Goal: Task Accomplishment & Management: Use online tool/utility

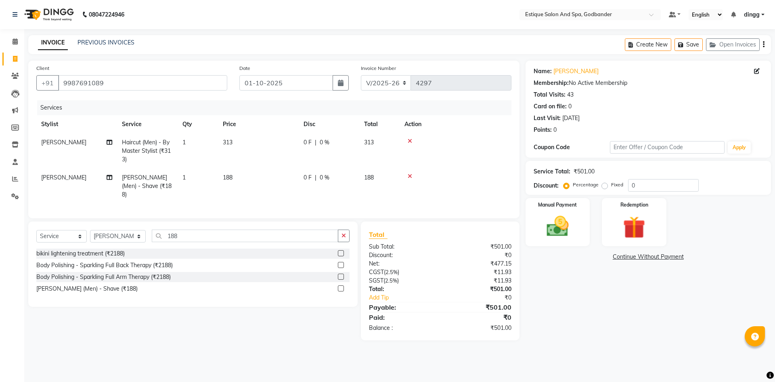
select select "6103"
select select "service"
select select "44584"
click at [557, 235] on img at bounding box center [558, 226] width 38 height 27
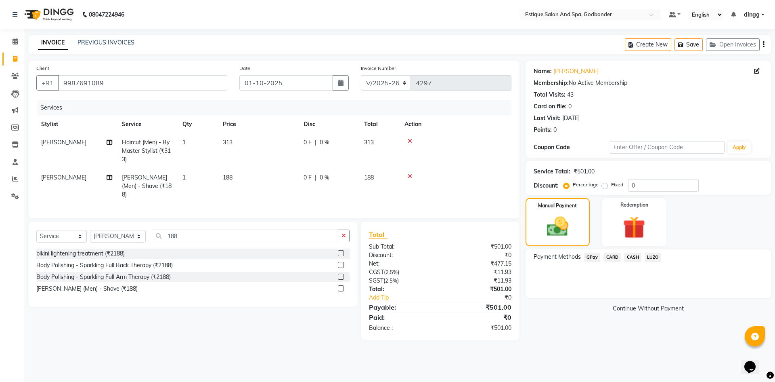
click at [589, 257] on span "GPay" at bounding box center [592, 256] width 17 height 9
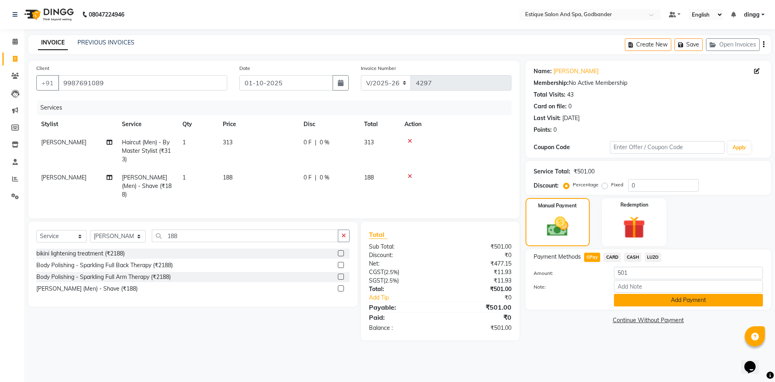
click at [638, 301] on button "Add Payment" at bounding box center [688, 300] width 149 height 13
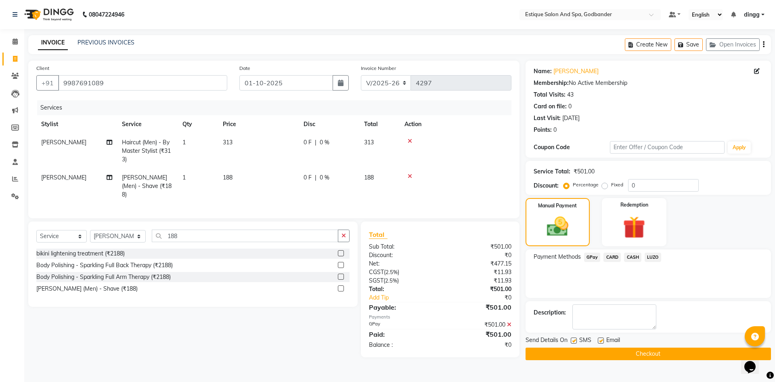
click at [588, 347] on button "Checkout" at bounding box center [649, 353] width 246 height 13
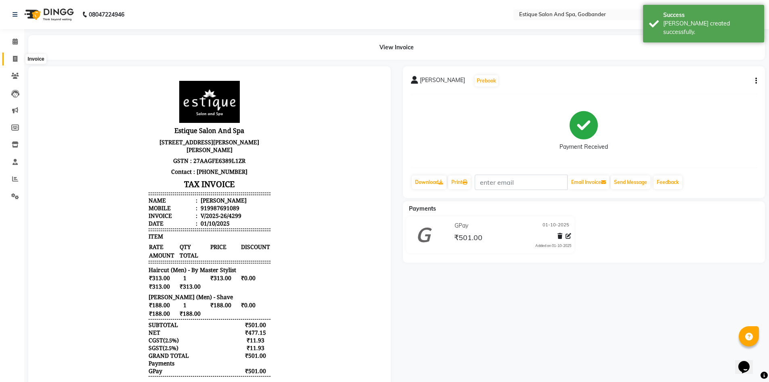
click at [18, 61] on span at bounding box center [15, 59] width 14 height 9
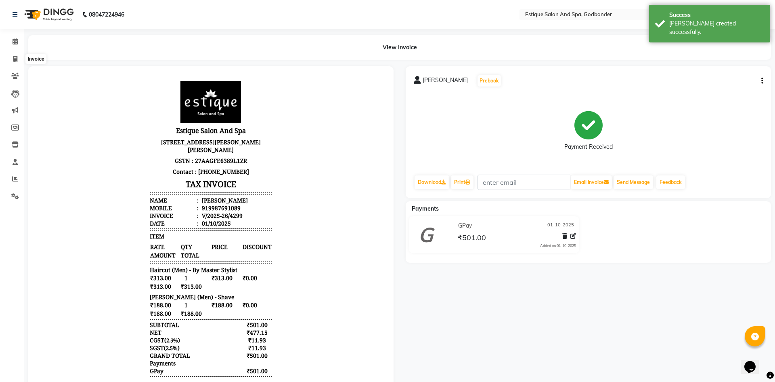
select select "6103"
select select "service"
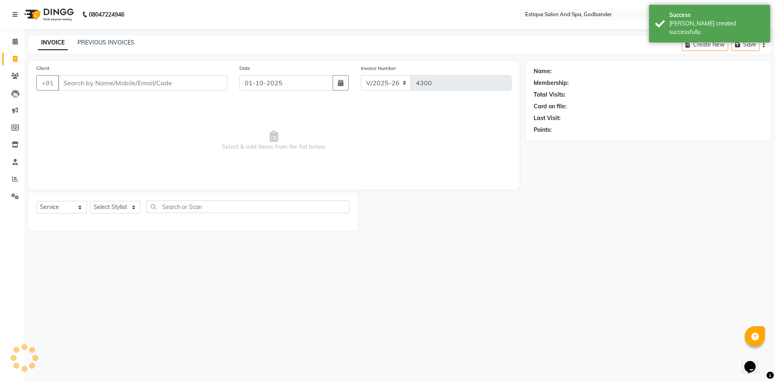
click at [68, 85] on input "Client" at bounding box center [142, 82] width 169 height 15
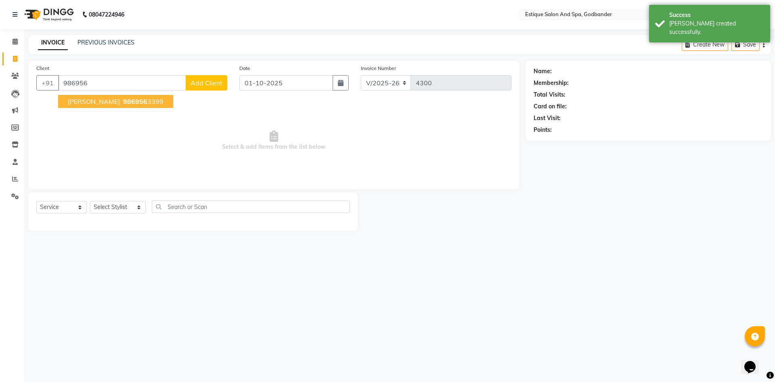
click at [89, 102] on span "[PERSON_NAME]" at bounding box center [94, 101] width 52 height 8
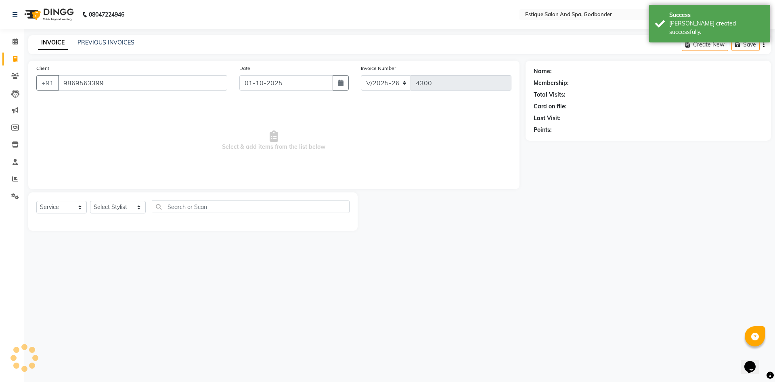
type input "9869563399"
select select "1: Object"
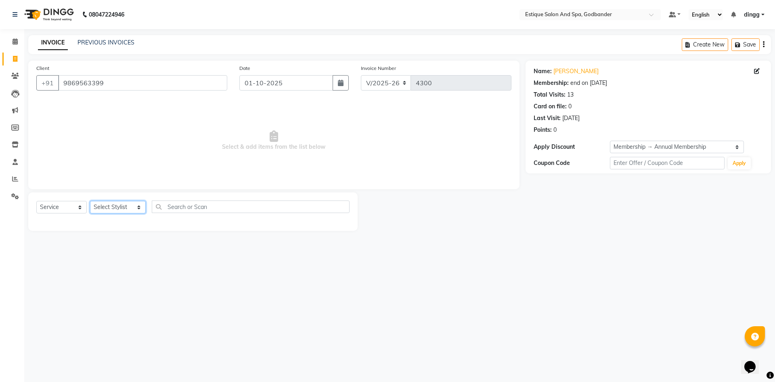
click at [99, 206] on select "Select Stylist Aarti Nails [PERSON_NAME] [PERSON_NAME] Any one Asmi BEAUTY ding…" at bounding box center [118, 207] width 56 height 13
select select "74935"
click at [90, 201] on select "Select Stylist Aarti Nails [PERSON_NAME] [PERSON_NAME] Any one Asmi BEAUTY ding…" at bounding box center [118, 207] width 56 height 13
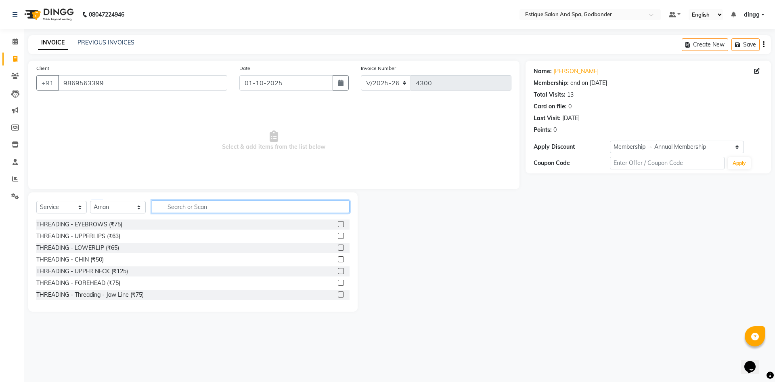
click at [174, 209] on input "text" at bounding box center [251, 206] width 198 height 13
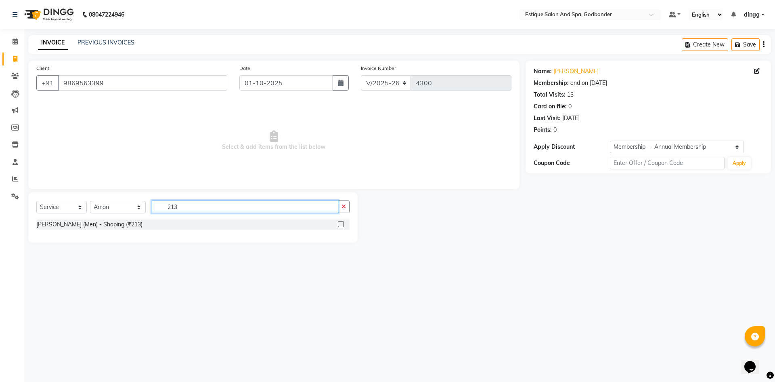
type input "213"
click at [340, 223] on label at bounding box center [341, 224] width 6 height 6
click at [340, 223] on input "checkbox" at bounding box center [340, 224] width 5 height 5
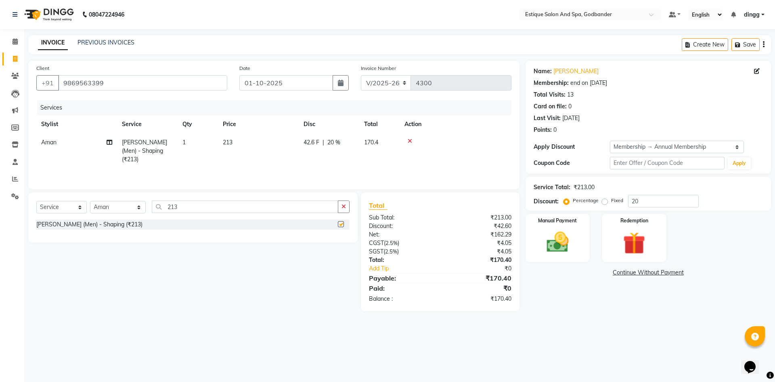
checkbox input "false"
click at [563, 233] on img at bounding box center [558, 242] width 38 height 27
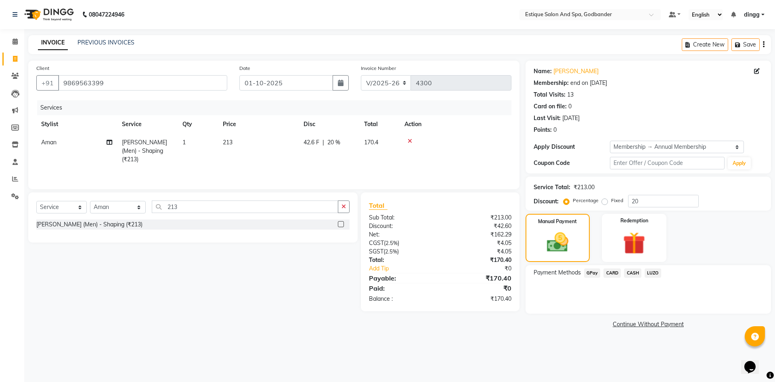
click at [592, 273] on span "GPay" at bounding box center [592, 272] width 17 height 9
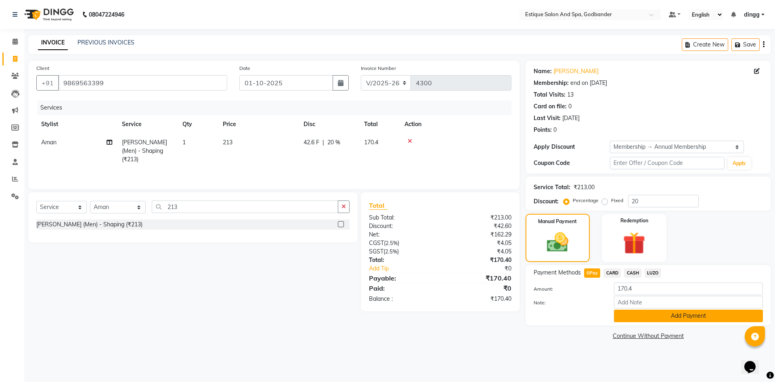
click at [629, 315] on button "Add Payment" at bounding box center [688, 315] width 149 height 13
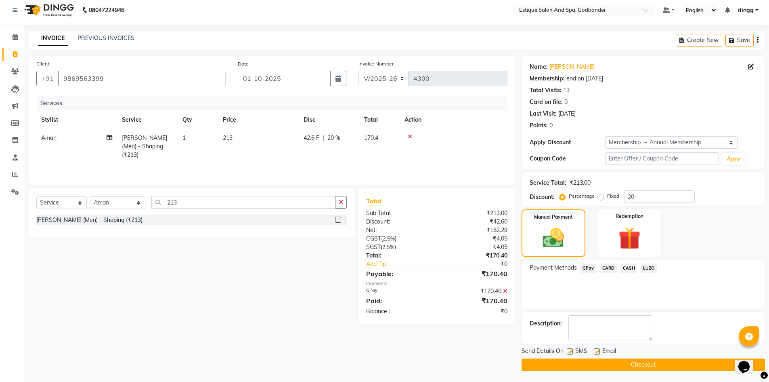
scroll to position [6, 0]
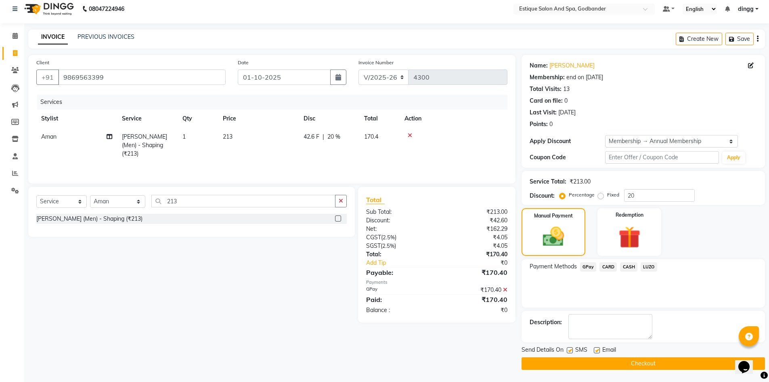
click at [563, 355] on div "Send Details On SMS Email Checkout" at bounding box center [644, 357] width 244 height 24
click at [553, 366] on button "Checkout" at bounding box center [644, 363] width 244 height 13
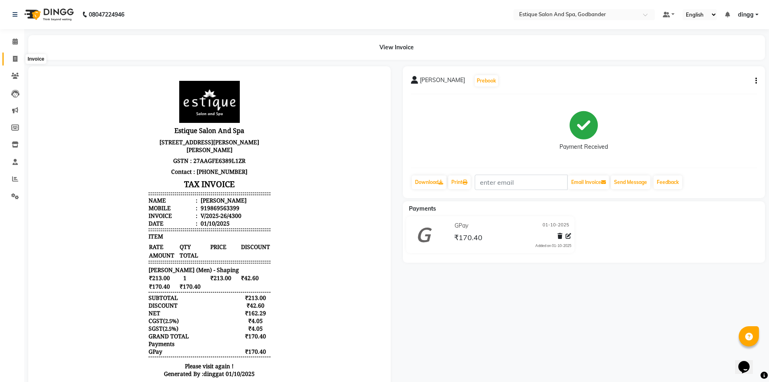
click at [16, 63] on span at bounding box center [15, 59] width 14 height 9
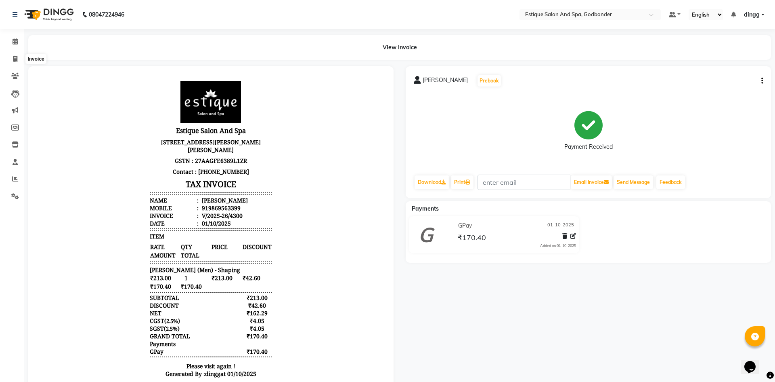
select select "service"
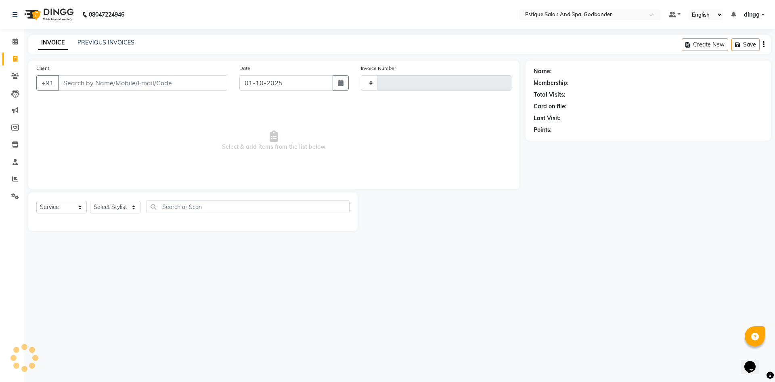
type input "4301"
select select "6103"
click at [94, 43] on link "PREVIOUS INVOICES" at bounding box center [106, 42] width 57 height 7
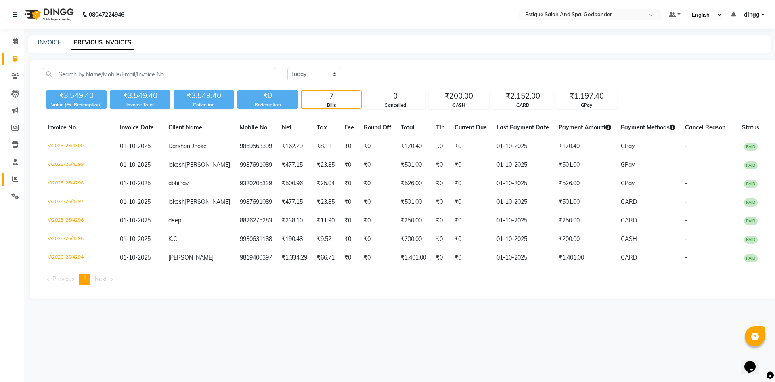
drag, startPoint x: 17, startPoint y: 173, endPoint x: 19, endPoint y: 169, distance: 4.9
click at [17, 173] on link "Reports" at bounding box center [11, 178] width 19 height 13
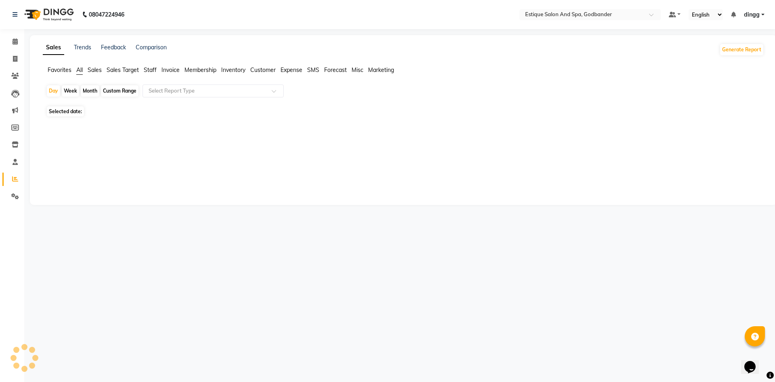
click at [117, 88] on div "Custom Range" at bounding box center [120, 90] width 38 height 11
select select "10"
select select "2025"
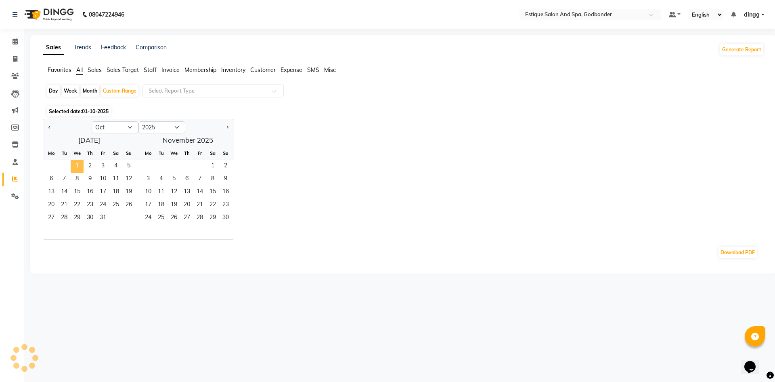
click at [72, 166] on span "1" at bounding box center [77, 166] width 13 height 13
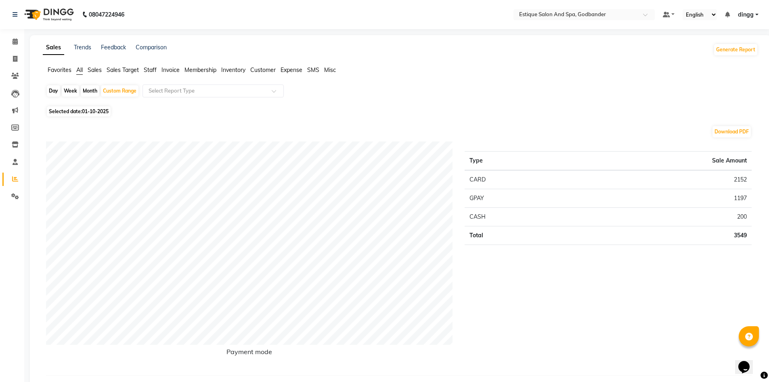
click at [74, 111] on span "Selected date: [DATE]" at bounding box center [79, 111] width 64 height 10
select select "10"
select select "2025"
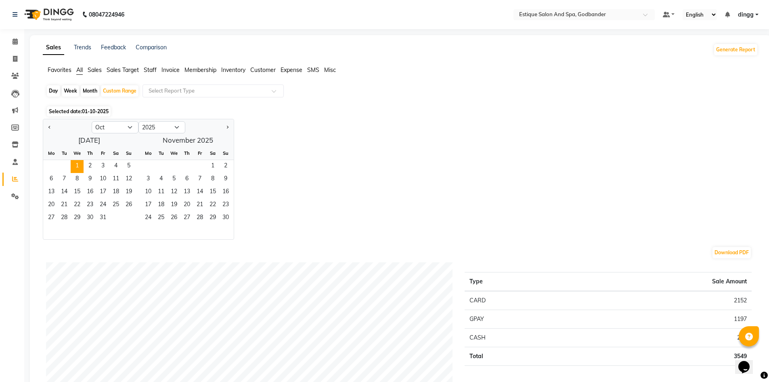
click at [46, 123] on div at bounding box center [67, 127] width 48 height 13
click at [51, 128] on button "Previous month" at bounding box center [49, 127] width 6 height 13
select select "9"
click at [54, 169] on span "1" at bounding box center [51, 166] width 13 height 13
click at [65, 214] on span "30" at bounding box center [64, 218] width 13 height 13
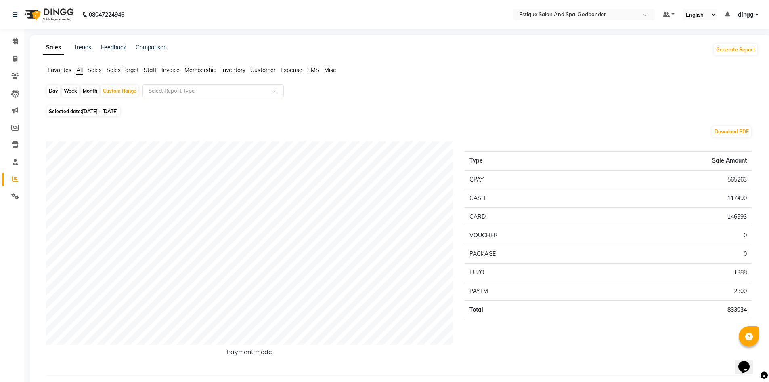
click at [154, 68] on span "Staff" at bounding box center [150, 69] width 13 height 7
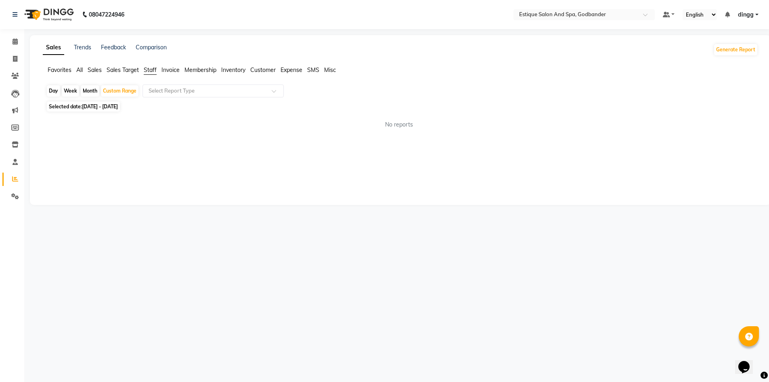
click at [154, 68] on span "Staff" at bounding box center [150, 69] width 13 height 7
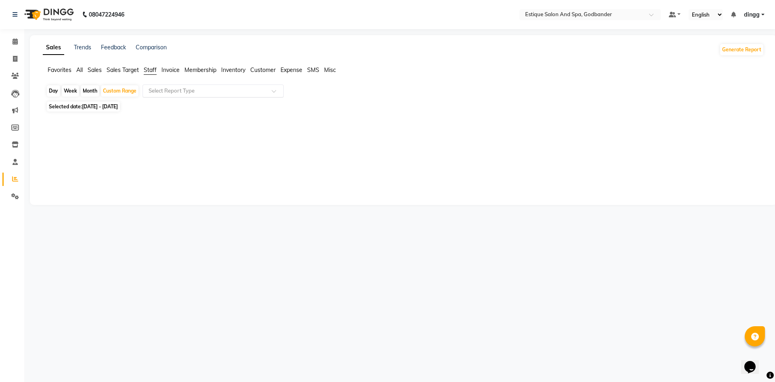
click at [168, 88] on input "text" at bounding box center [205, 91] width 116 height 8
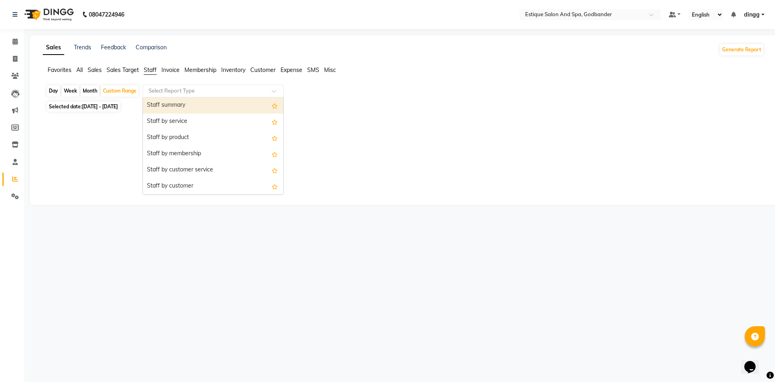
click at [175, 107] on div "Staff summary" at bounding box center [213, 105] width 141 height 16
select select "filtered_report"
select select "csv"
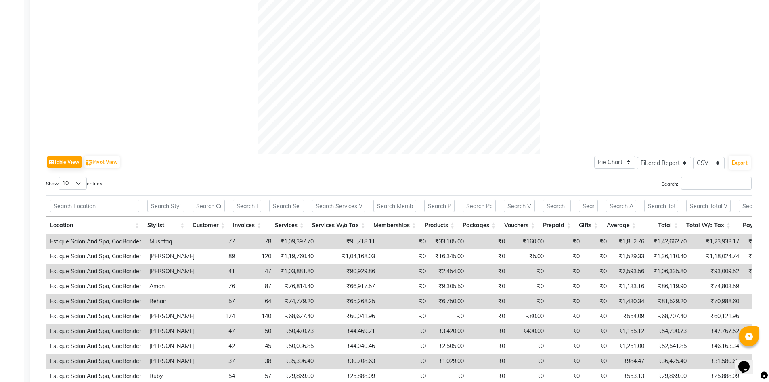
scroll to position [334, 0]
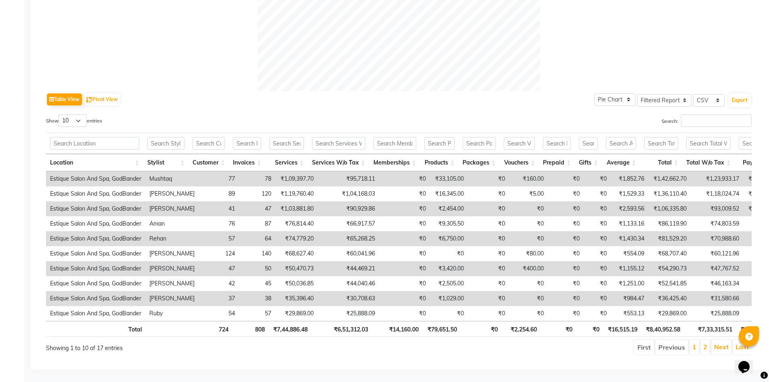
click at [703, 340] on li "2" at bounding box center [706, 347] width 10 height 15
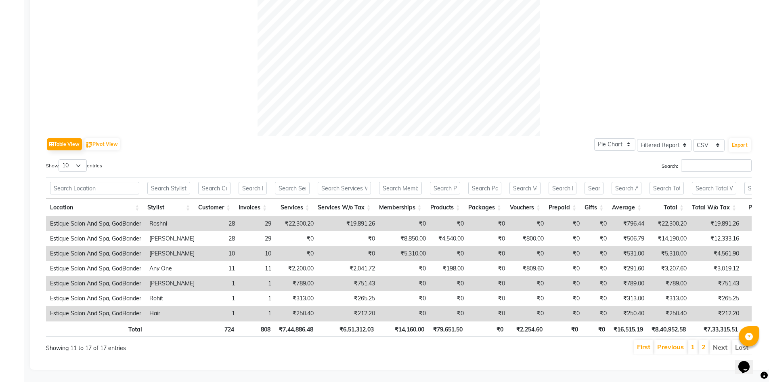
scroll to position [289, 0]
click at [693, 342] on link "1" at bounding box center [693, 346] width 4 height 8
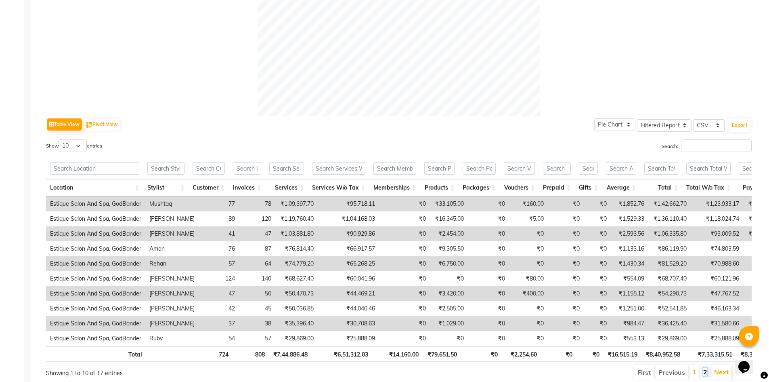
click at [705, 374] on link "2" at bounding box center [706, 372] width 4 height 8
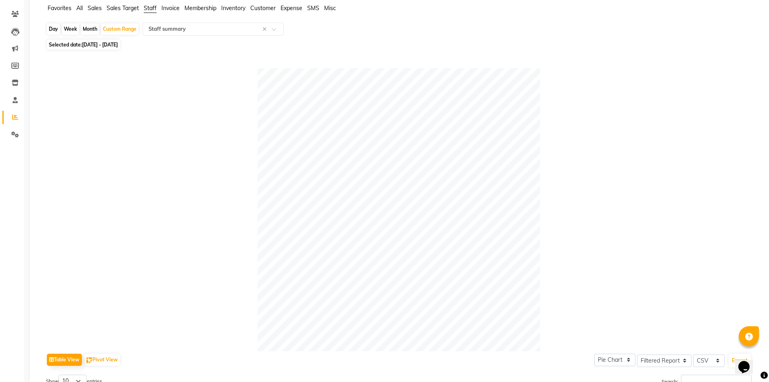
scroll to position [0, 0]
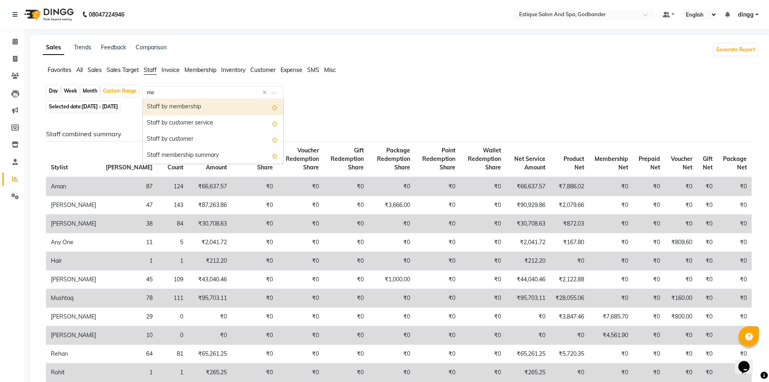
type input "mem"
click at [221, 106] on div "Staff by membership" at bounding box center [213, 107] width 141 height 16
select select "filtered_report"
select select "csv"
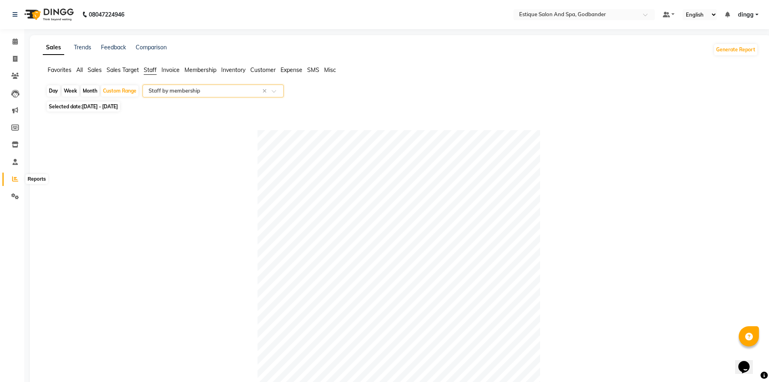
click at [17, 177] on icon at bounding box center [15, 179] width 6 height 6
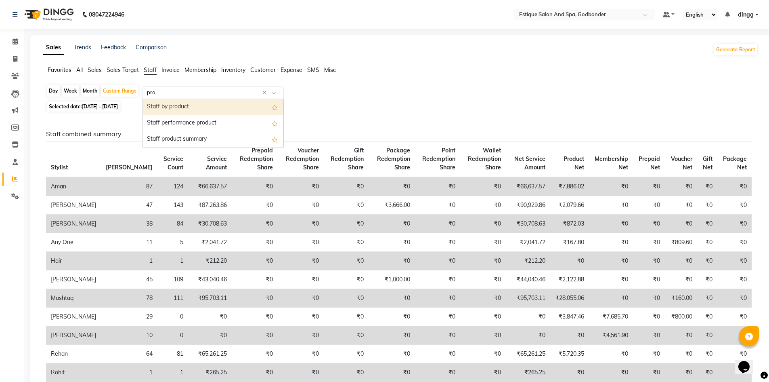
type input "prod"
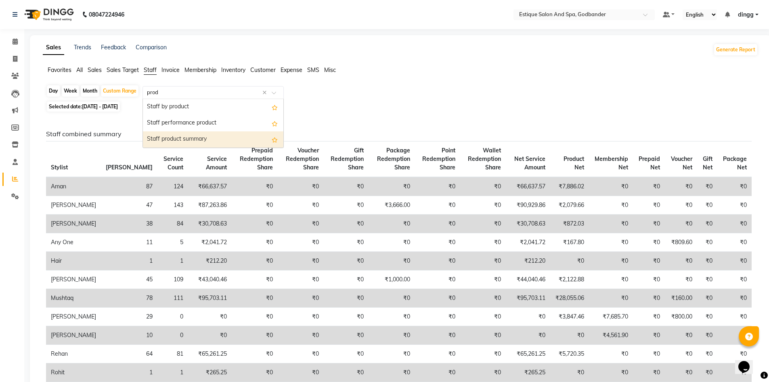
click at [202, 136] on div "Staff product summary" at bounding box center [213, 139] width 141 height 16
select select "filtered_report"
select select "csv"
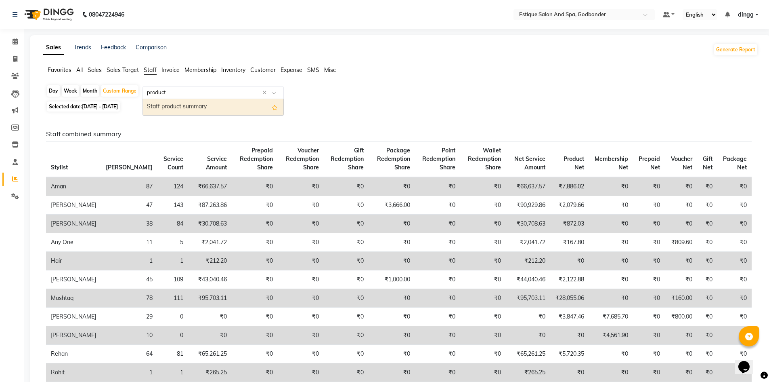
type input "product s"
click at [218, 103] on div "Staff product summary" at bounding box center [213, 107] width 141 height 16
select select "filtered_report"
select select "csv"
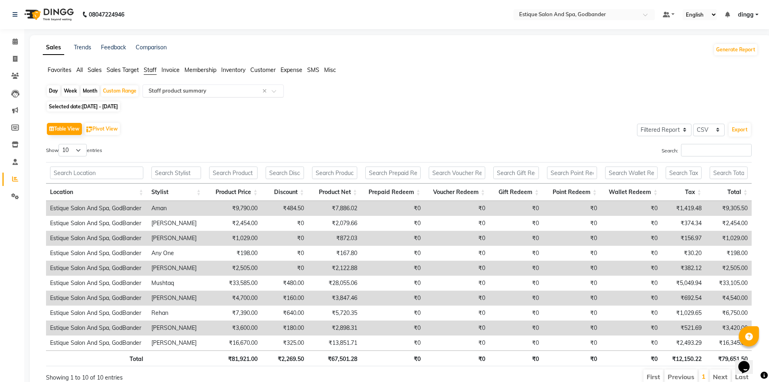
click at [689, 184] on th "Tax" at bounding box center [684, 191] width 44 height 17
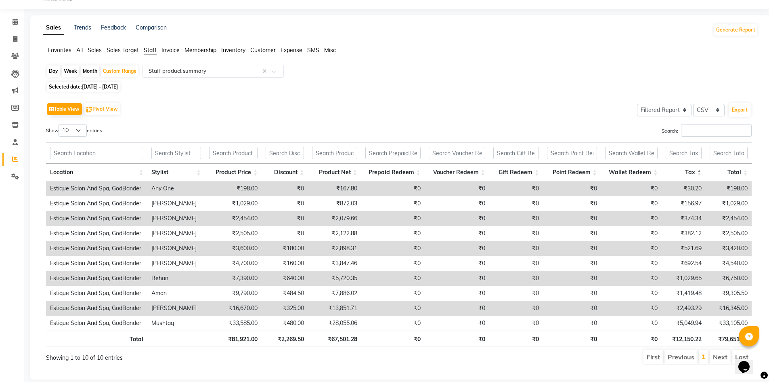
scroll to position [36, 0]
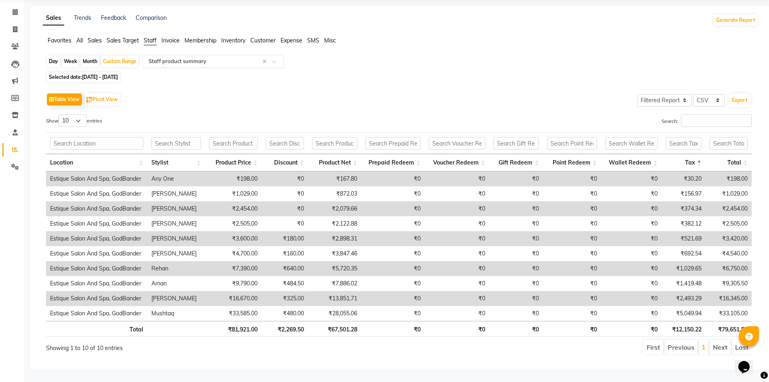
click at [262, 57] on input "text" at bounding box center [205, 61] width 116 height 8
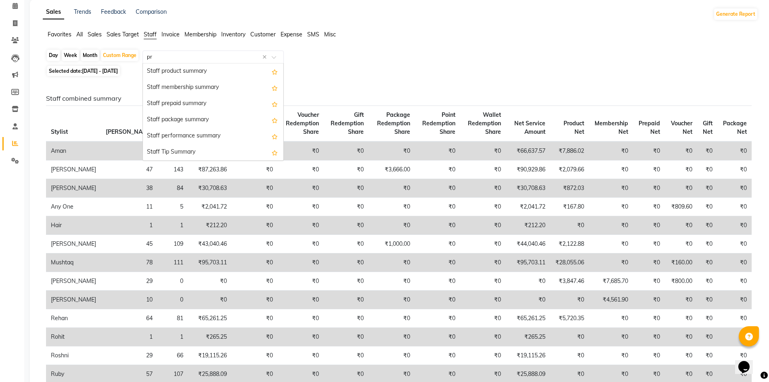
scroll to position [0, 0]
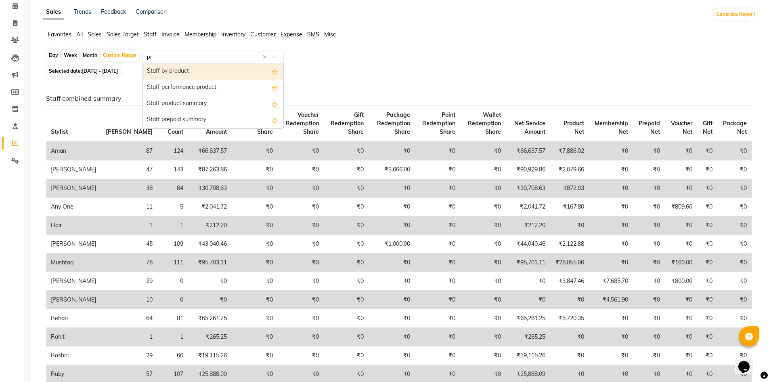
type input "pro"
click at [219, 70] on div "Staff by product" at bounding box center [213, 71] width 141 height 16
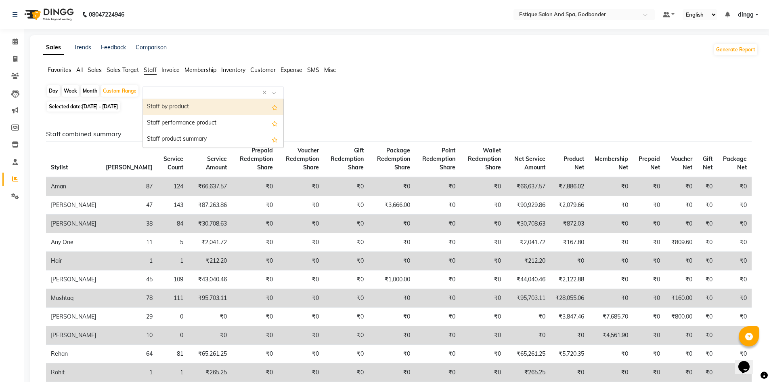
select select "filtered_report"
select select "csv"
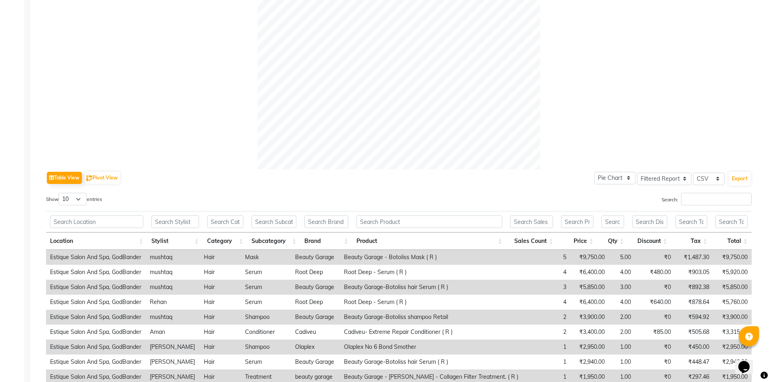
scroll to position [323, 0]
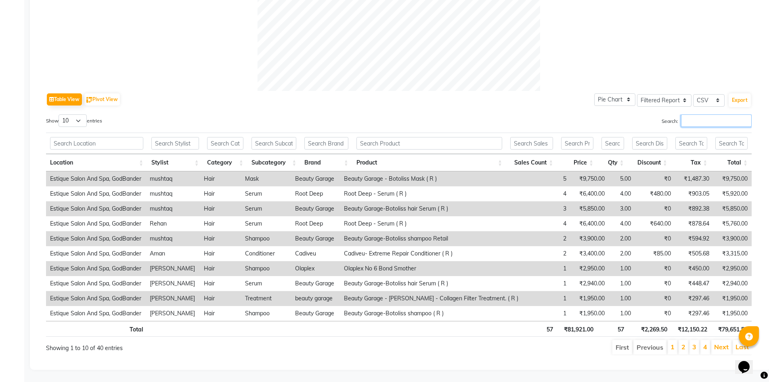
click at [748, 123] on input "Search:" at bounding box center [716, 120] width 71 height 13
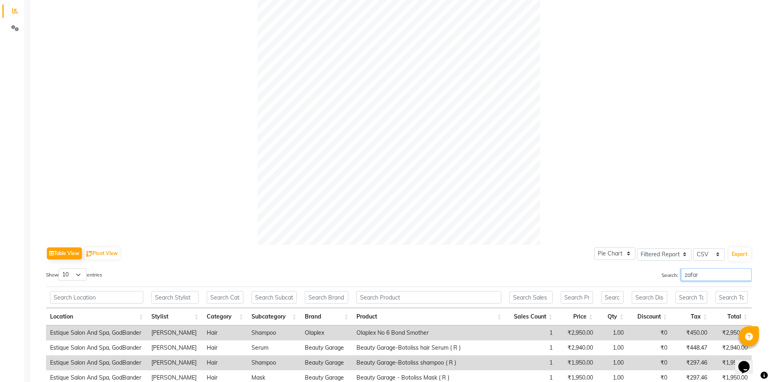
scroll to position [166, 0]
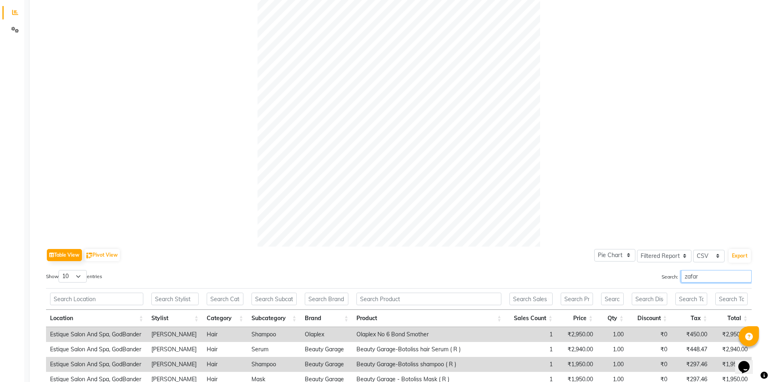
type input "zafar"
click at [745, 278] on input "zafar" at bounding box center [716, 276] width 71 height 13
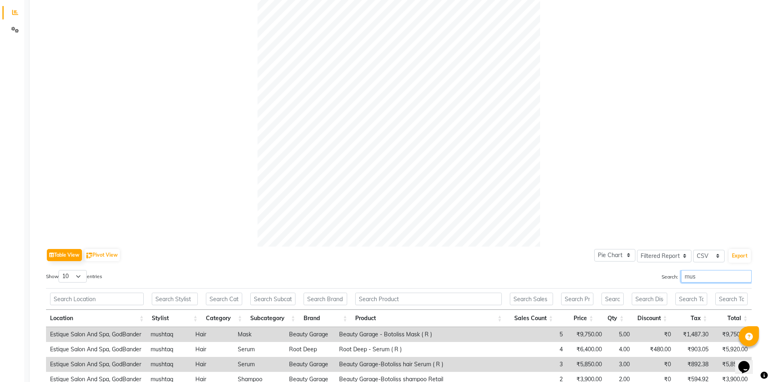
scroll to position [313, 0]
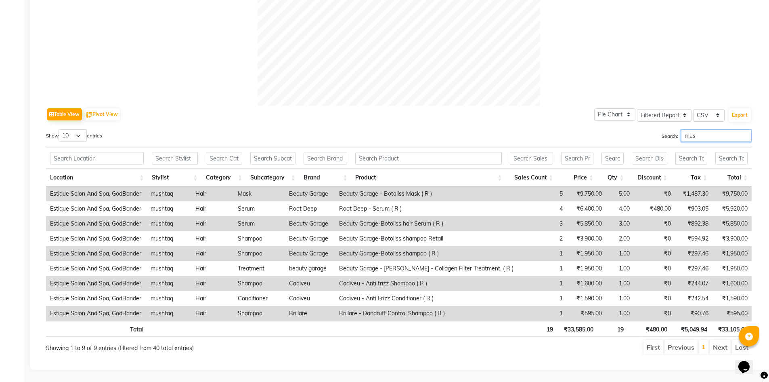
drag, startPoint x: 709, startPoint y: 130, endPoint x: 646, endPoint y: 133, distance: 62.7
click at [646, 133] on div "Search: mus" at bounding box center [578, 137] width 347 height 16
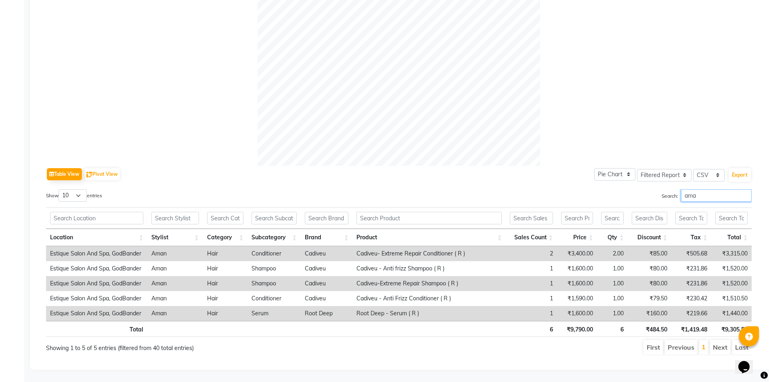
scroll to position [253, 0]
drag, startPoint x: 714, startPoint y: 193, endPoint x: 663, endPoint y: 197, distance: 51.5
click at [663, 197] on div "Search: ama" at bounding box center [578, 197] width 347 height 16
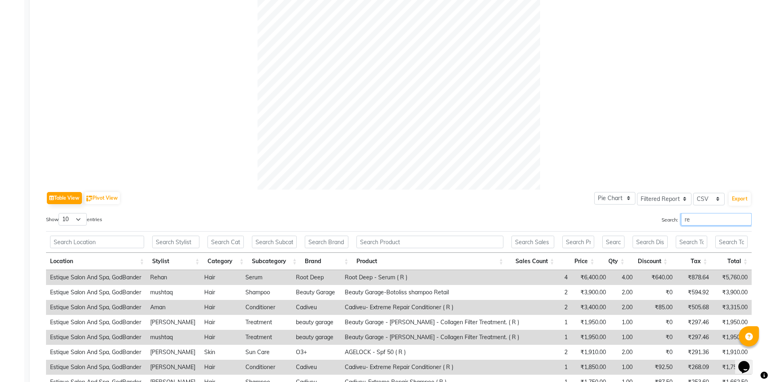
scroll to position [313, 0]
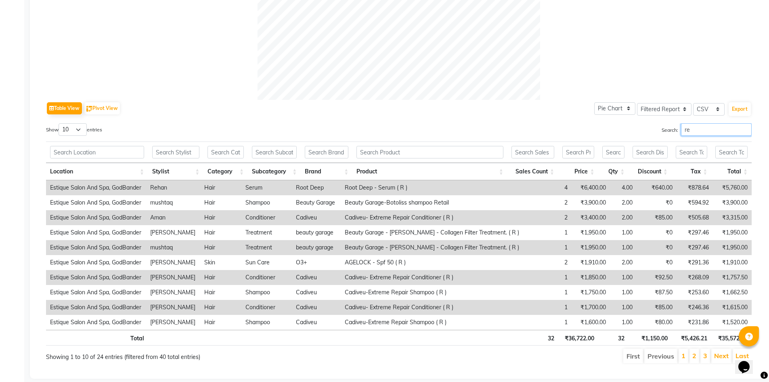
type input "r"
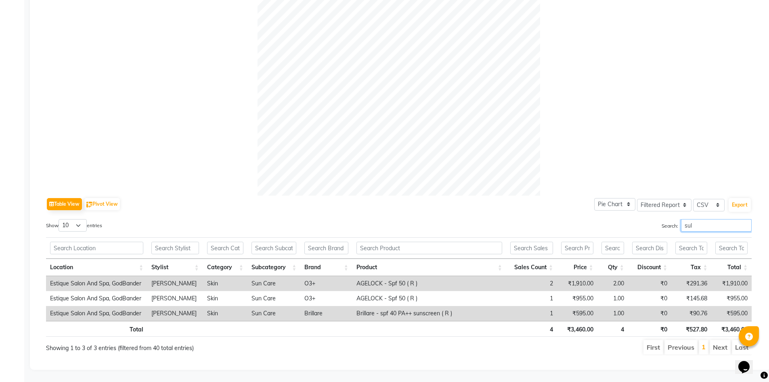
scroll to position [193, 0]
type input "s"
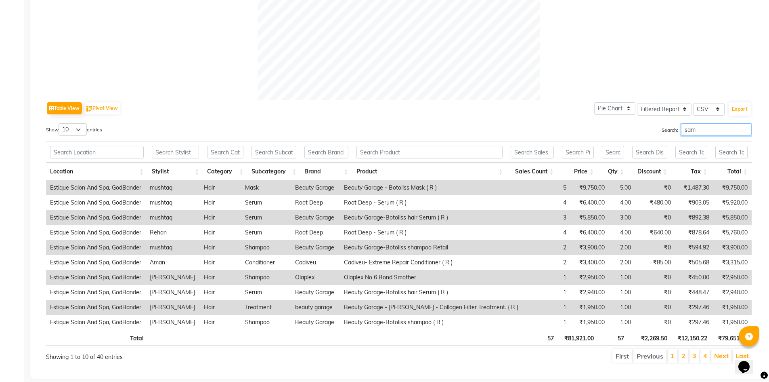
scroll to position [208, 0]
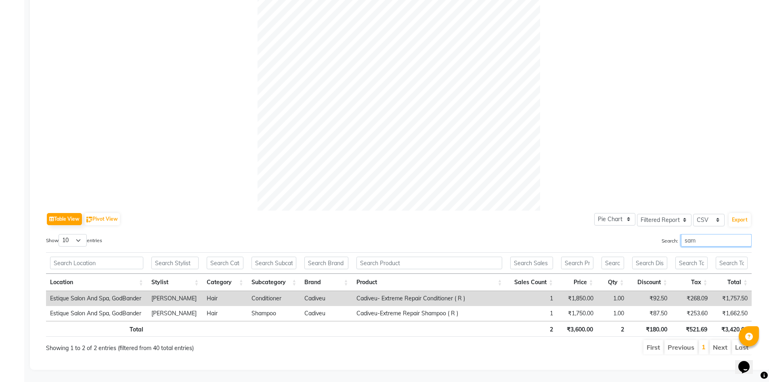
drag, startPoint x: 706, startPoint y: 231, endPoint x: 649, endPoint y: 230, distance: 56.5
click at [649, 234] on div "Search: [PERSON_NAME]" at bounding box center [578, 242] width 347 height 16
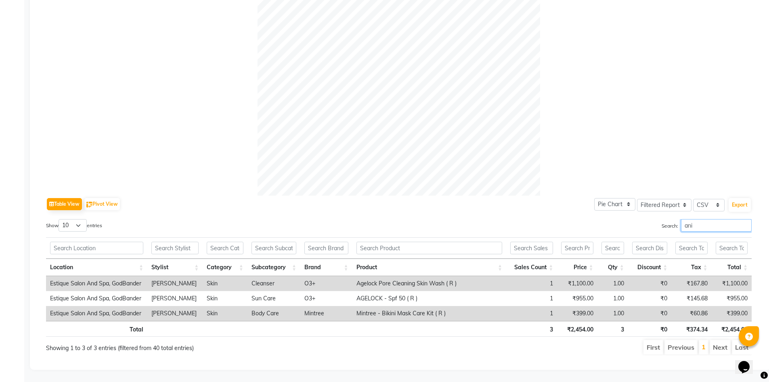
scroll to position [223, 0]
drag, startPoint x: 717, startPoint y: 218, endPoint x: 645, endPoint y: 227, distance: 72.5
click at [645, 227] on div "Search: ani" at bounding box center [578, 227] width 347 height 16
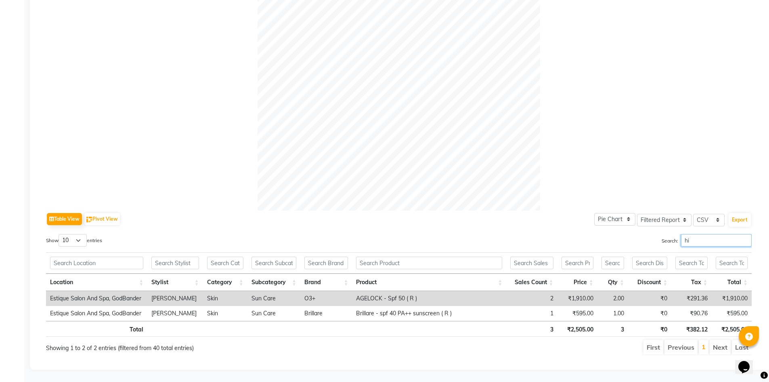
scroll to position [208, 0]
drag, startPoint x: 689, startPoint y: 233, endPoint x: 663, endPoint y: 232, distance: 26.3
click at [663, 234] on label "Search: hin" at bounding box center [707, 240] width 90 height 13
drag, startPoint x: 696, startPoint y: 233, endPoint x: 633, endPoint y: 235, distance: 63.5
click at [633, 235] on div "Search: anj" at bounding box center [578, 242] width 347 height 16
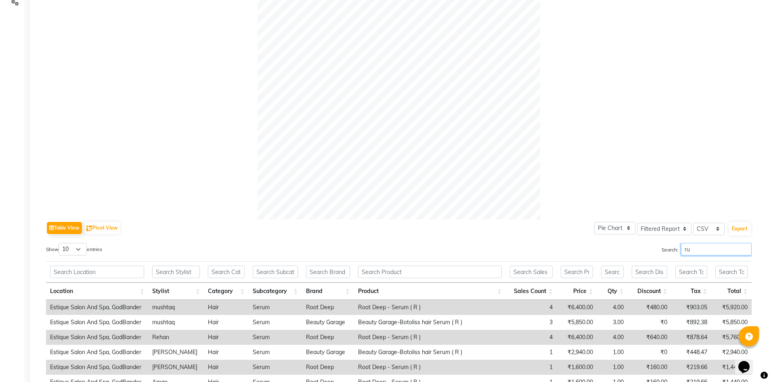
scroll to position [313, 0]
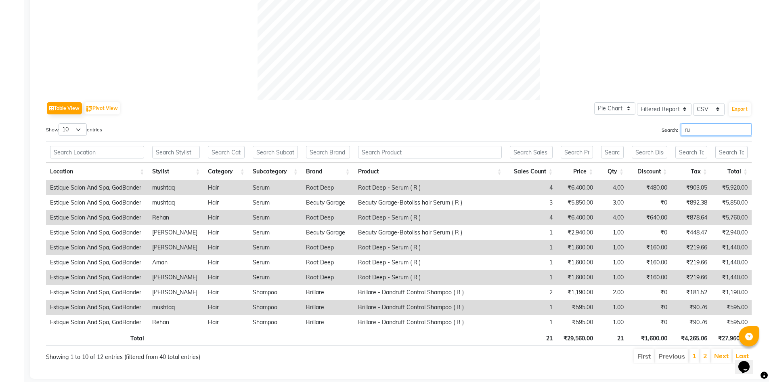
type input "r"
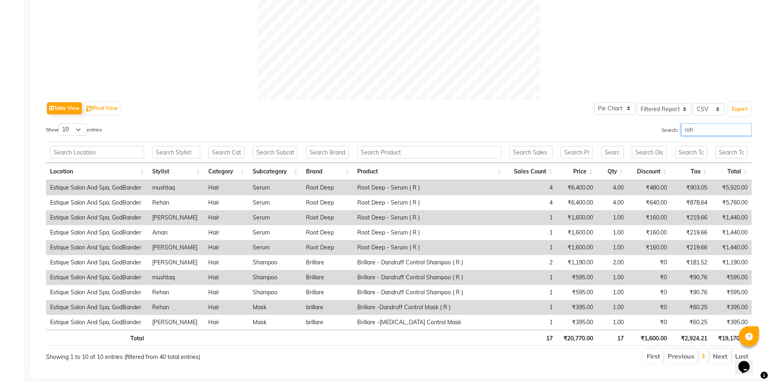
scroll to position [193, 0]
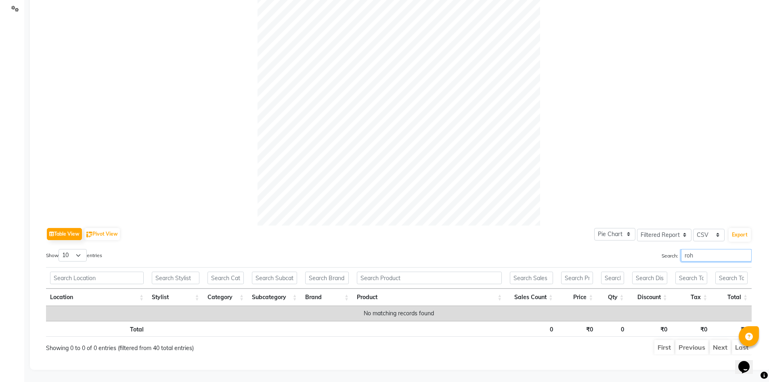
drag, startPoint x: 712, startPoint y: 244, endPoint x: 656, endPoint y: 252, distance: 56.3
click at [656, 252] on div "Search: roh" at bounding box center [578, 257] width 347 height 16
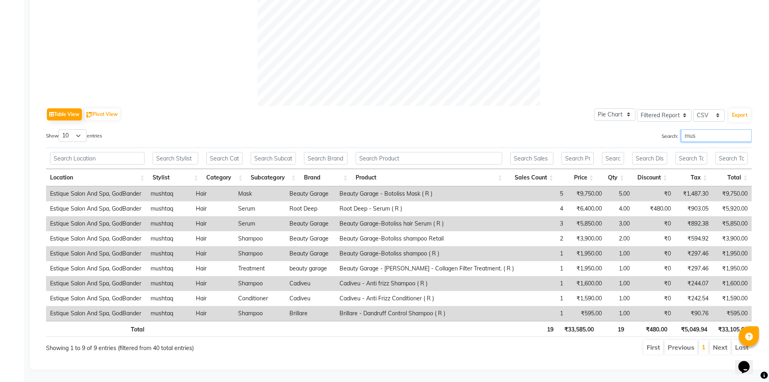
drag, startPoint x: 713, startPoint y: 132, endPoint x: 651, endPoint y: 131, distance: 61.8
click at [651, 131] on div "Search: mus" at bounding box center [578, 137] width 347 height 16
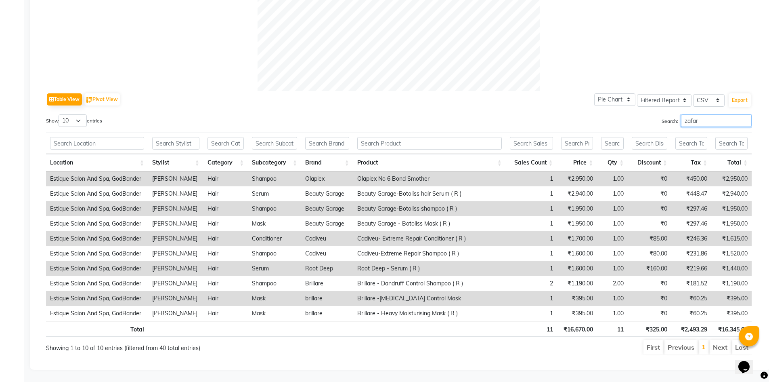
scroll to position [328, 0]
drag, startPoint x: 703, startPoint y: 111, endPoint x: 659, endPoint y: 107, distance: 44.2
click at [659, 107] on div "Table View Pivot View Pie Chart Bar Chart Select Full Report Filtered Report Se…" at bounding box center [399, 223] width 706 height 264
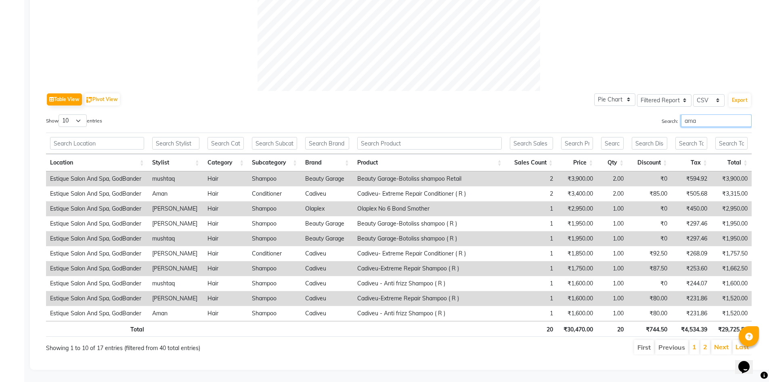
scroll to position [253, 0]
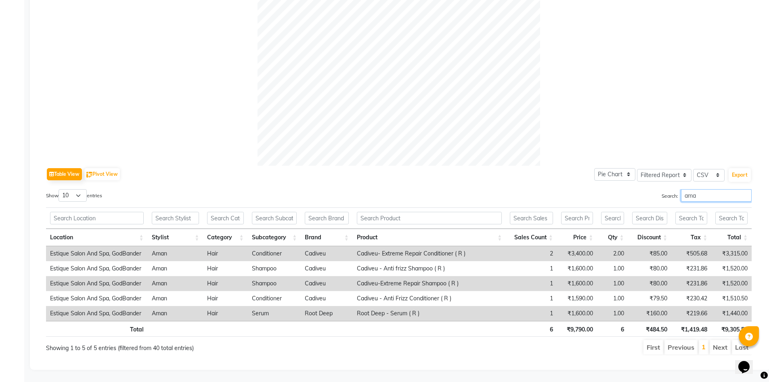
type input "ama"
click at [745, 189] on input "ama" at bounding box center [716, 195] width 71 height 13
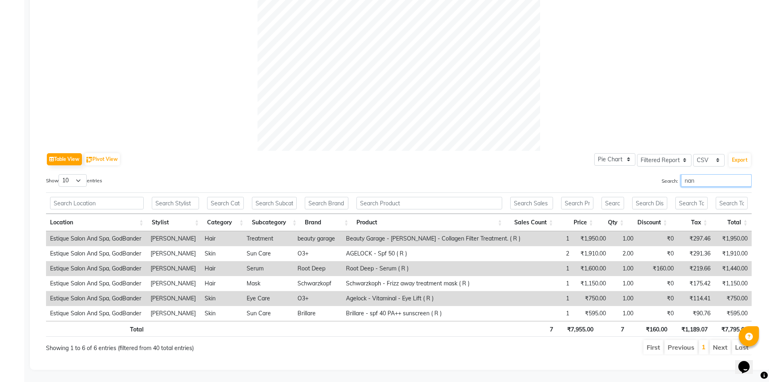
scroll to position [223, 0]
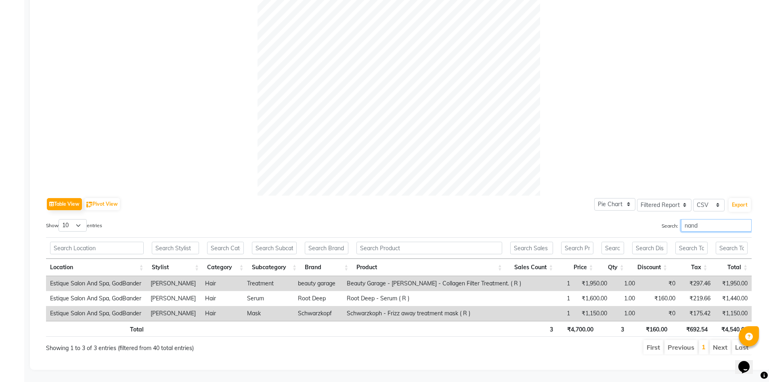
click at [709, 221] on input "nand" at bounding box center [716, 225] width 71 height 13
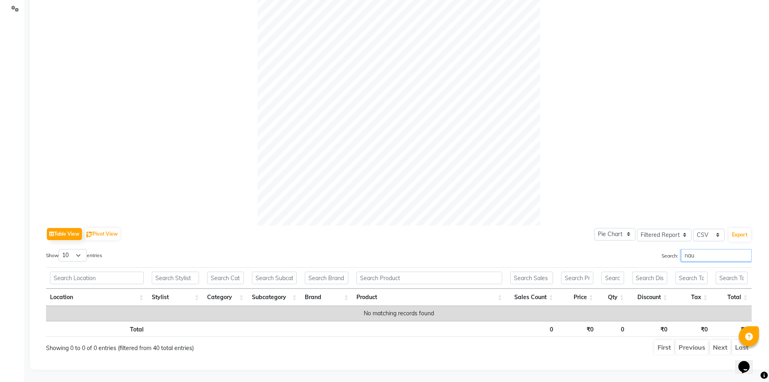
scroll to position [193, 0]
type input "[PERSON_NAME]"
